Goal: Navigation & Orientation: Find specific page/section

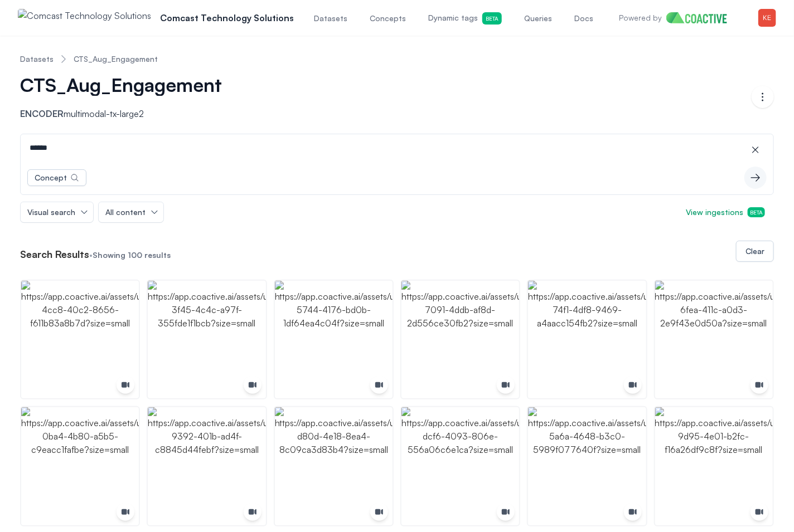
click at [767, 16] on img "button" at bounding box center [767, 18] width 18 height 18
click at [718, 97] on div "Switch organization" at bounding box center [688, 102] width 73 height 11
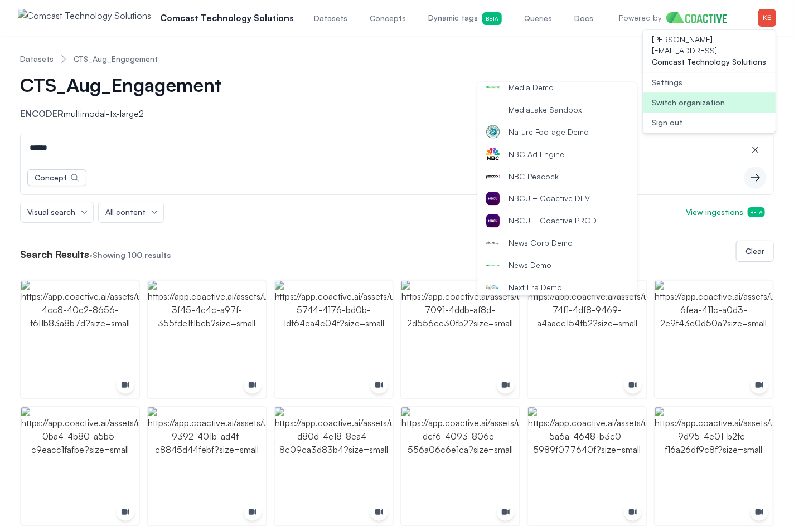
scroll to position [788, 0]
click at [547, 239] on span "News Corp Demo" at bounding box center [540, 242] width 64 height 11
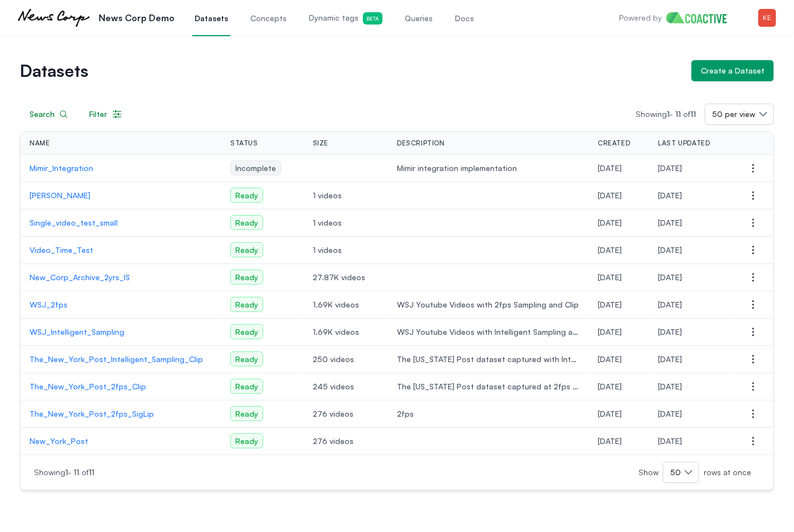
click at [323, 18] on span "Dynamic tags Beta" at bounding box center [346, 18] width 74 height 12
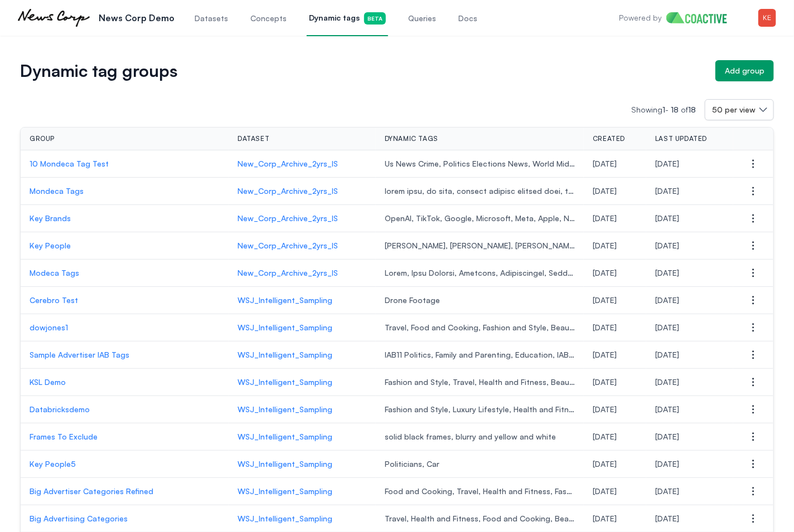
click at [63, 166] on p "10 Mondeca Tag Test" at bounding box center [125, 163] width 190 height 11
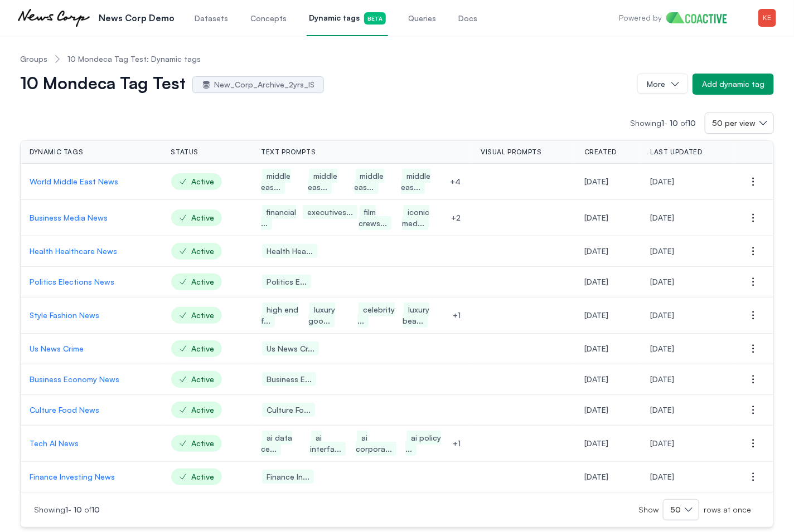
click at [65, 317] on p "Style Fashion News" at bounding box center [92, 315] width 124 height 11
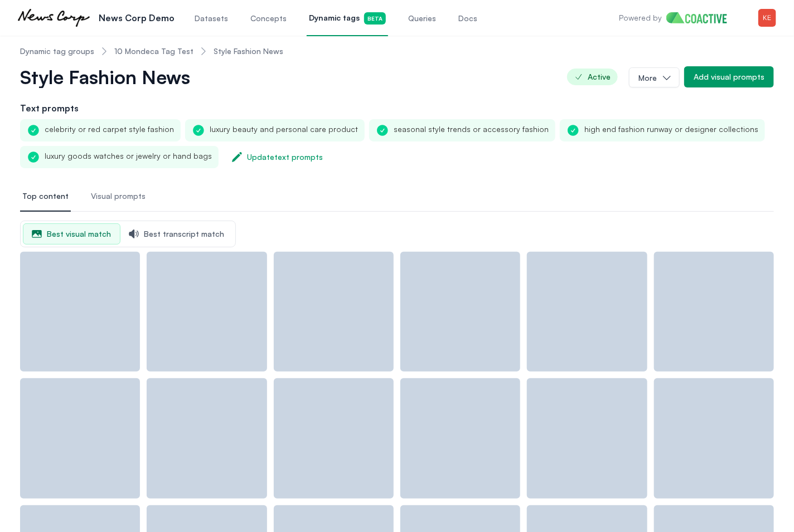
scroll to position [10, 0]
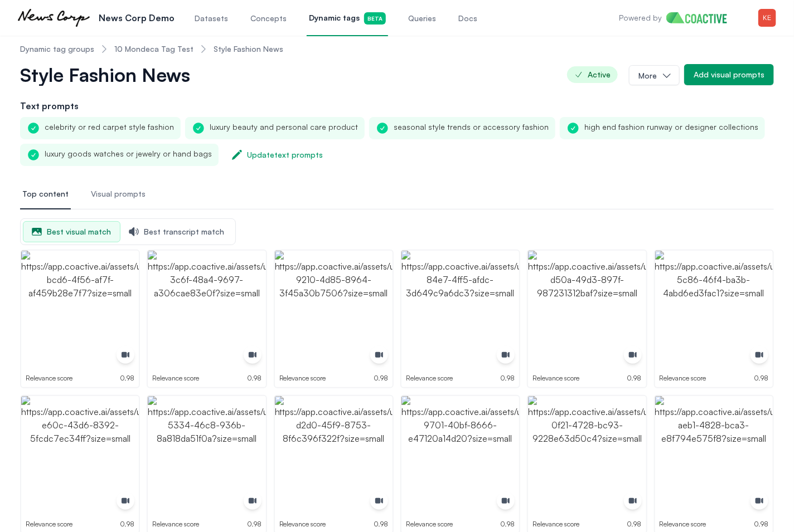
click at [141, 128] on div "celebrity or red carpet style fashion" at bounding box center [100, 128] width 161 height 22
copy div "celebrity or red carpet style fashion"
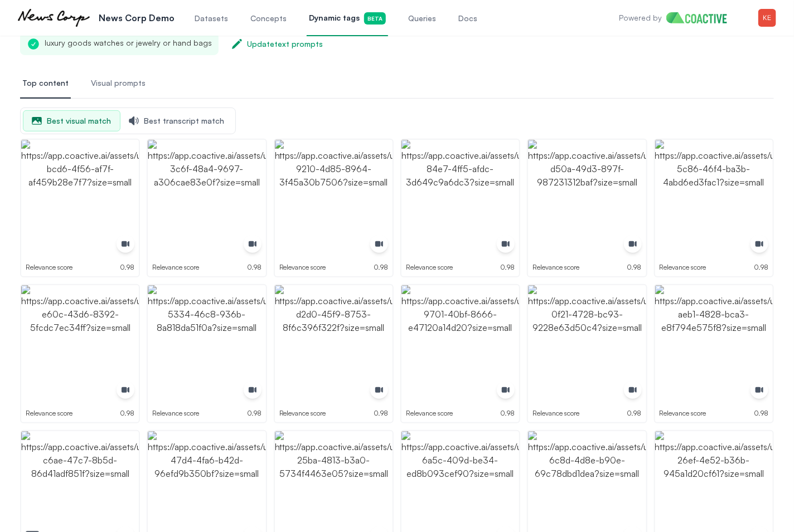
scroll to position [113, 0]
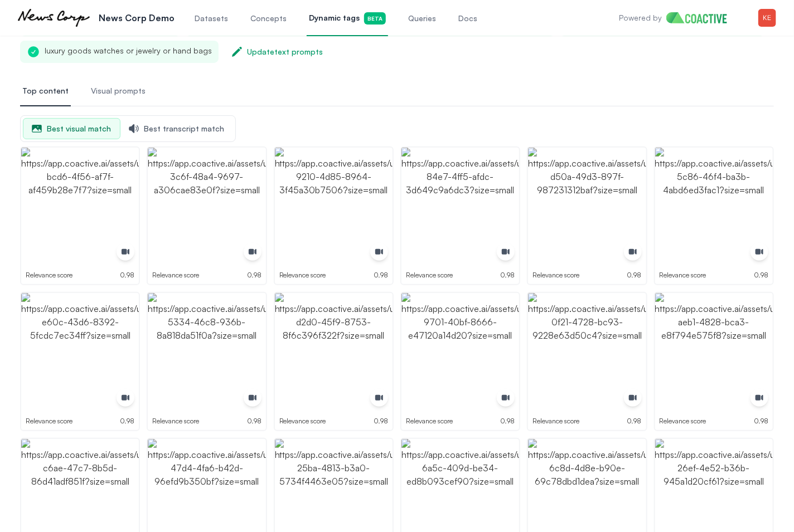
click at [410, 22] on span "Queries" at bounding box center [422, 18] width 28 height 11
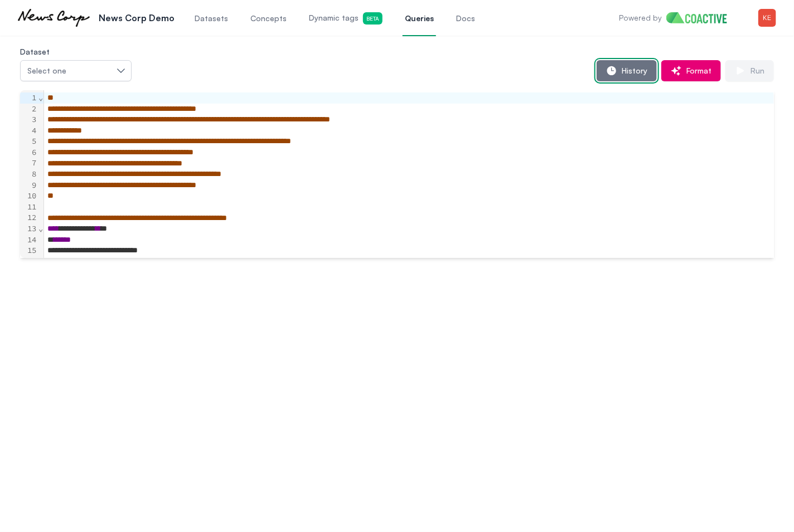
click at [605, 68] on button "History" at bounding box center [626, 70] width 60 height 21
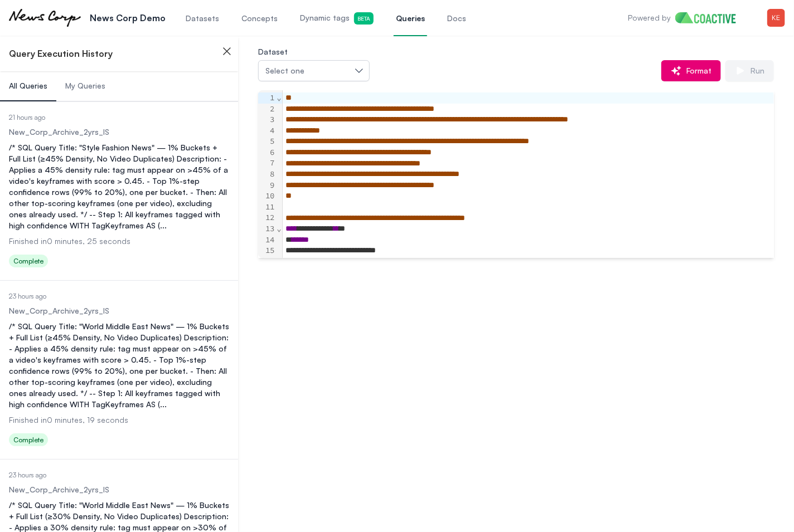
click at [95, 88] on span "My Queries" at bounding box center [85, 85] width 40 height 11
